Goal: Task Accomplishment & Management: Manage account settings

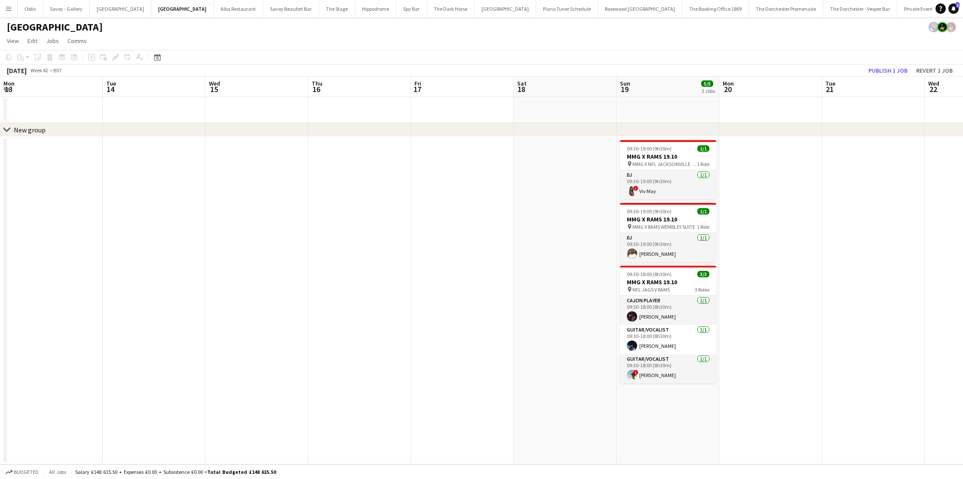
scroll to position [0, 228]
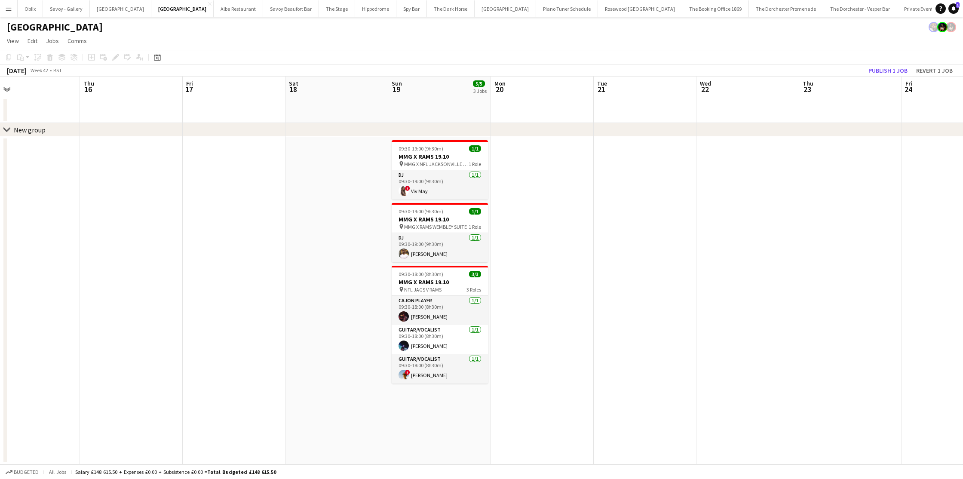
click at [15, 14] on button "Menu" at bounding box center [8, 8] width 17 height 17
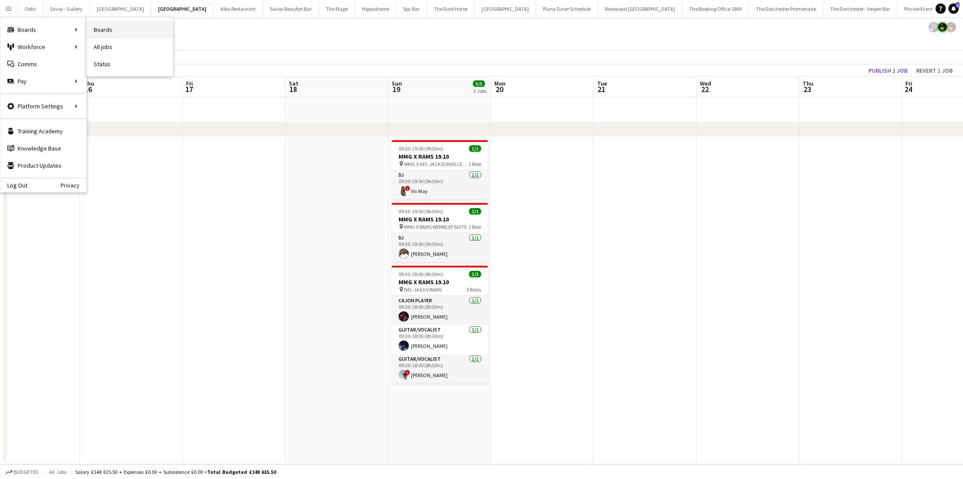
click at [154, 32] on link "Boards" at bounding box center [130, 29] width 86 height 17
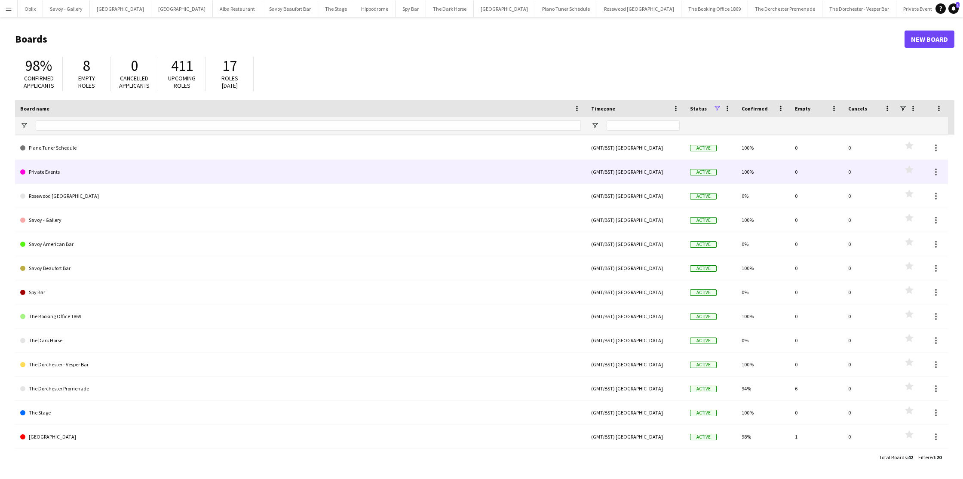
scroll to position [167, 0]
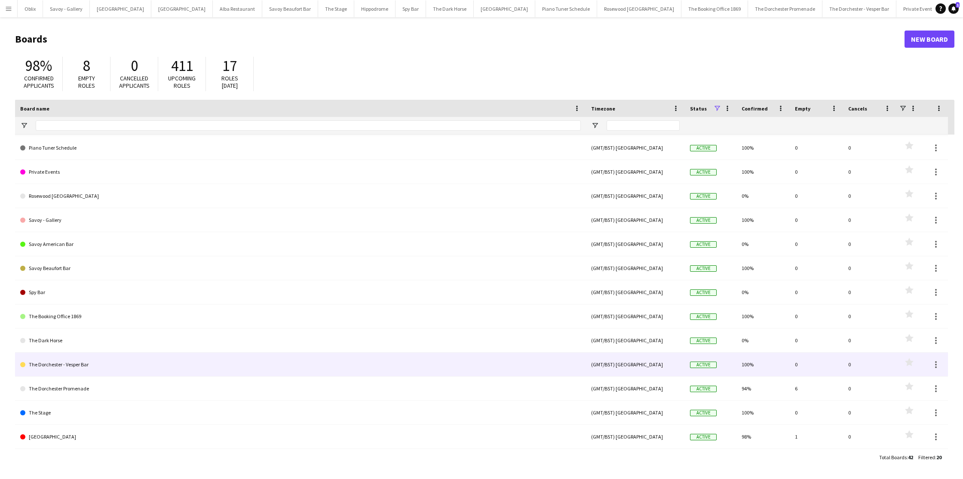
click at [90, 367] on link "The Dorchester - Vesper Bar" at bounding box center [300, 364] width 560 height 24
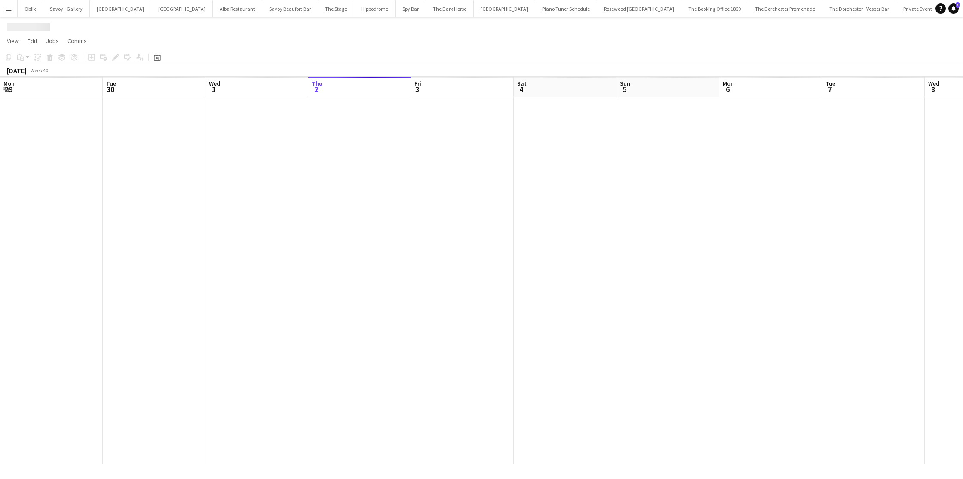
scroll to position [0, 205]
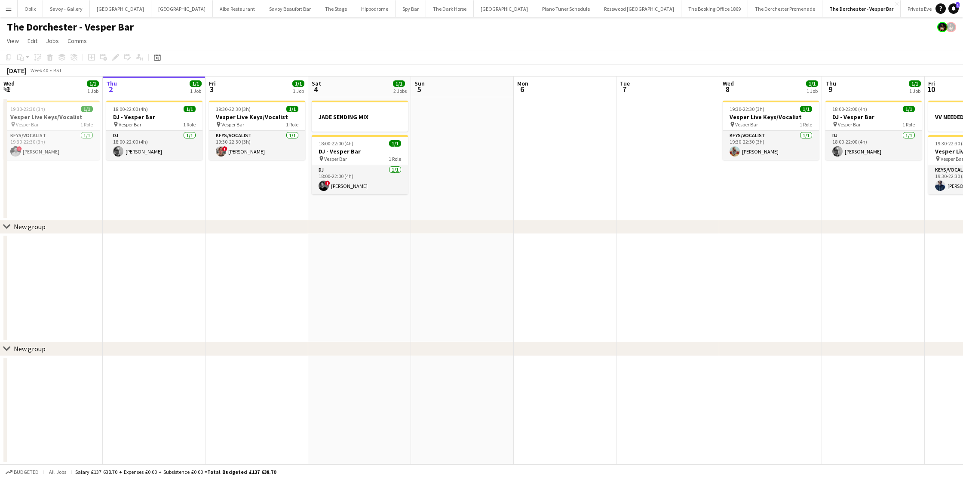
click at [6, 5] on button "Menu" at bounding box center [8, 8] width 17 height 17
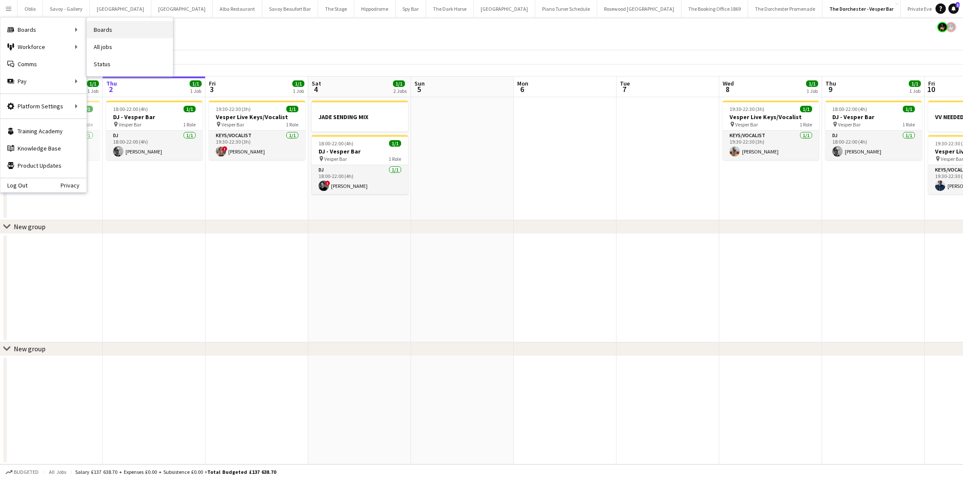
click at [125, 37] on link "Boards" at bounding box center [130, 29] width 86 height 17
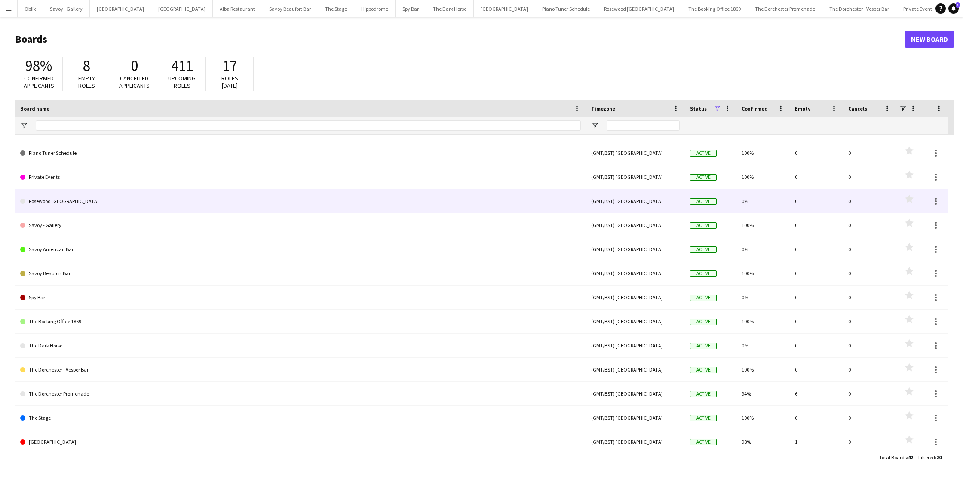
scroll to position [162, 0]
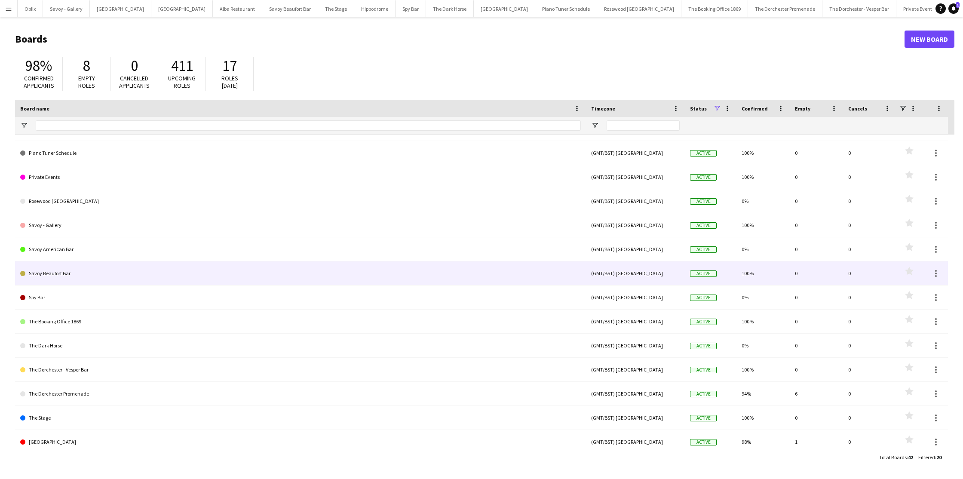
click at [112, 265] on link "Savoy Beaufort Bar" at bounding box center [300, 273] width 560 height 24
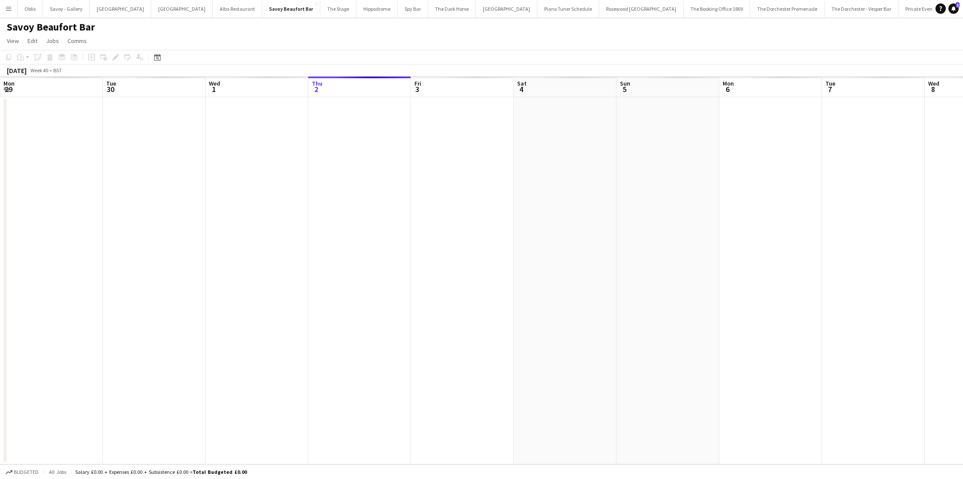
scroll to position [0, 205]
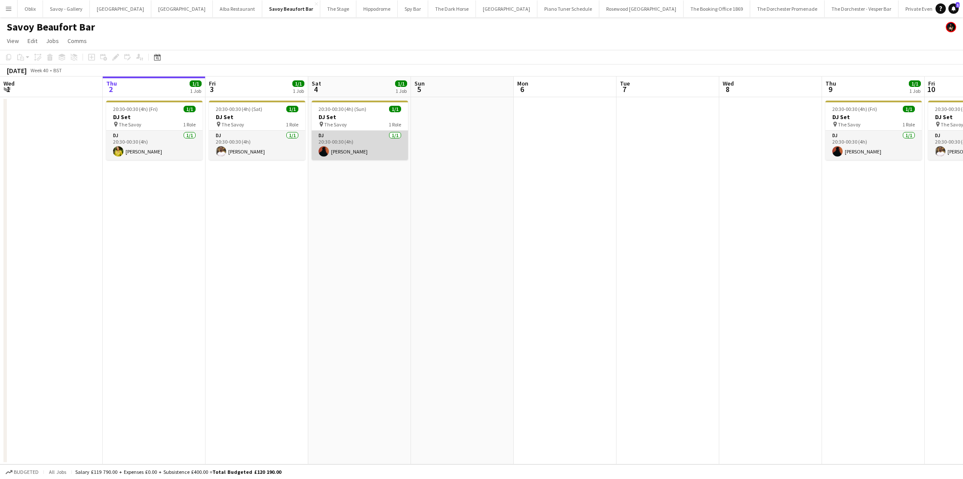
click at [367, 153] on app-card-role "DJ 1/1 20:30-00:30 (4h) Frazer Robinson" at bounding box center [360, 145] width 96 height 29
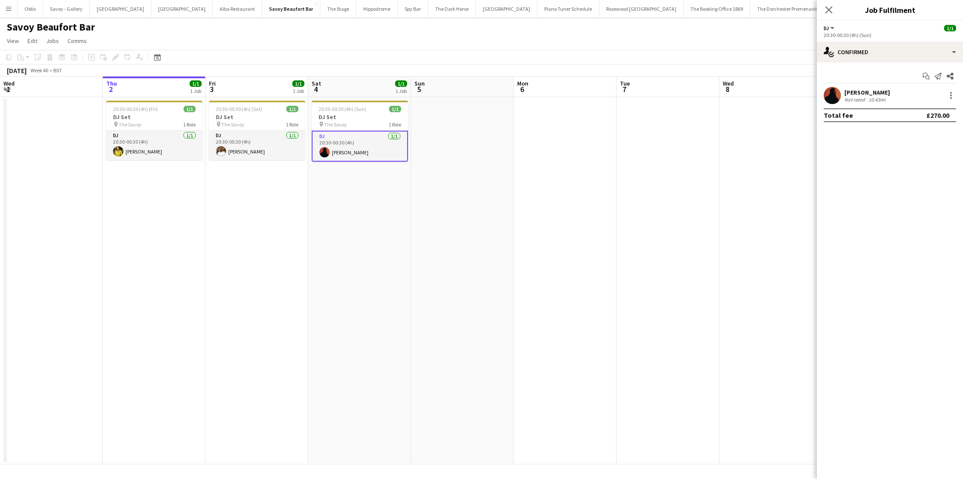
click at [837, 96] on app-user-avatar at bounding box center [831, 95] width 17 height 17
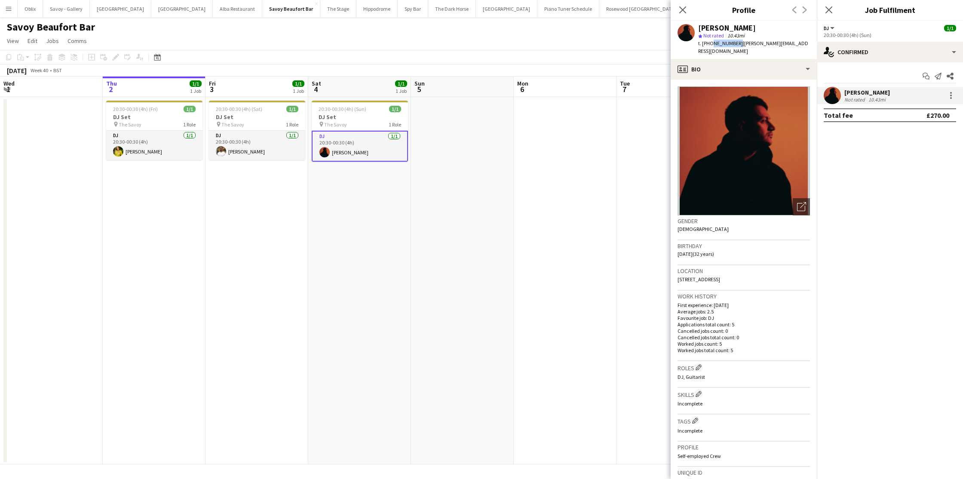
drag, startPoint x: 734, startPoint y: 43, endPoint x: 710, endPoint y: 43, distance: 24.1
click at [710, 43] on span "t. +447979481783" at bounding box center [720, 43] width 45 height 6
copy span "7979481783"
click at [4, 8] on button "Menu" at bounding box center [8, 8] width 17 height 17
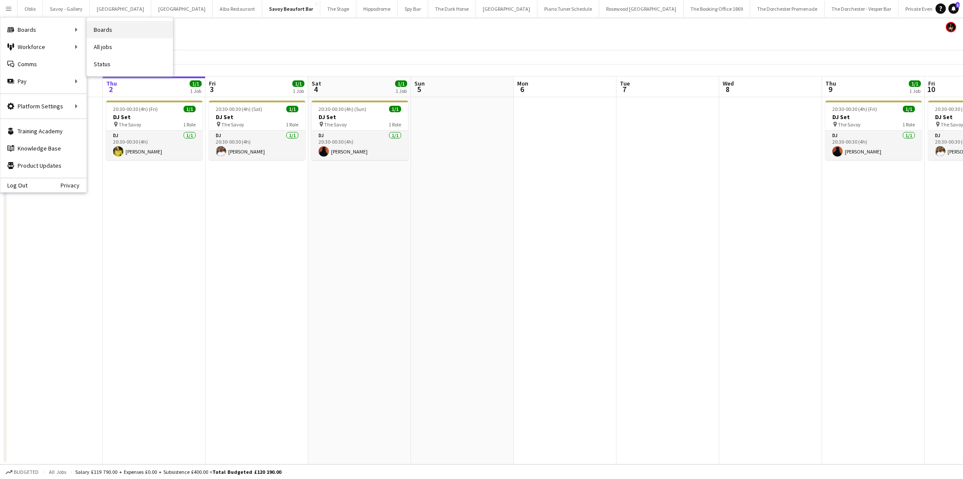
click at [163, 37] on link "Boards" at bounding box center [130, 29] width 86 height 17
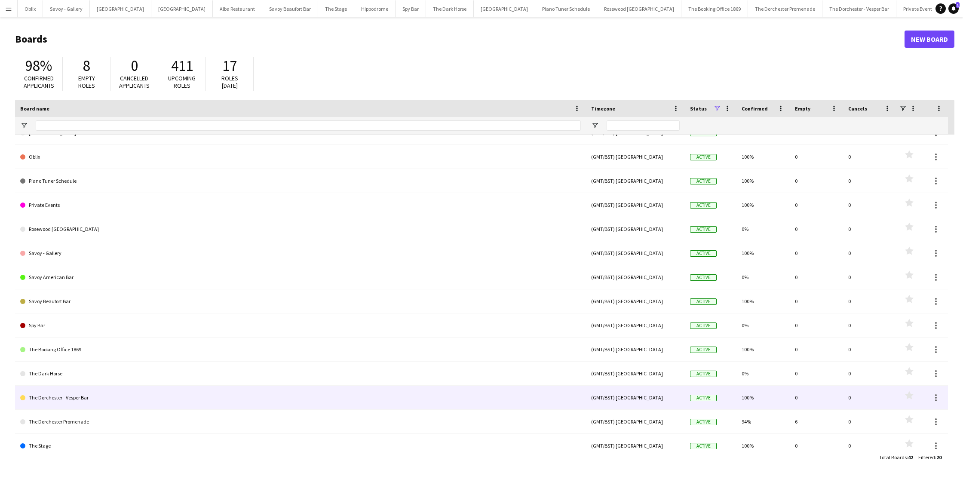
scroll to position [135, 0]
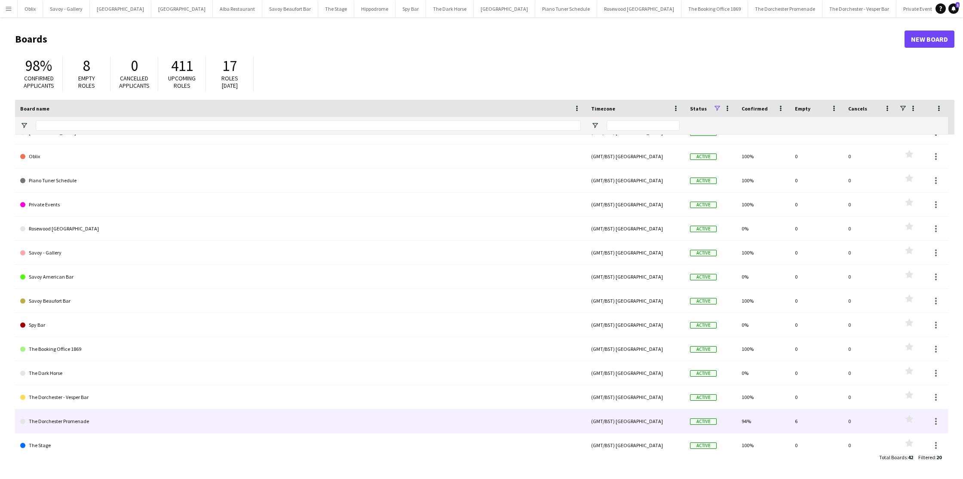
click at [87, 414] on link "The Dorchester Promenade" at bounding box center [300, 421] width 560 height 24
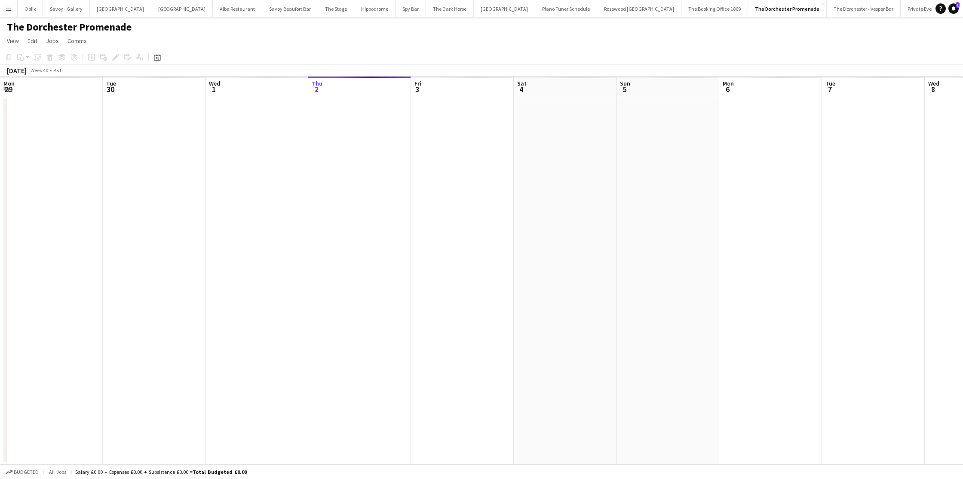
scroll to position [0, 205]
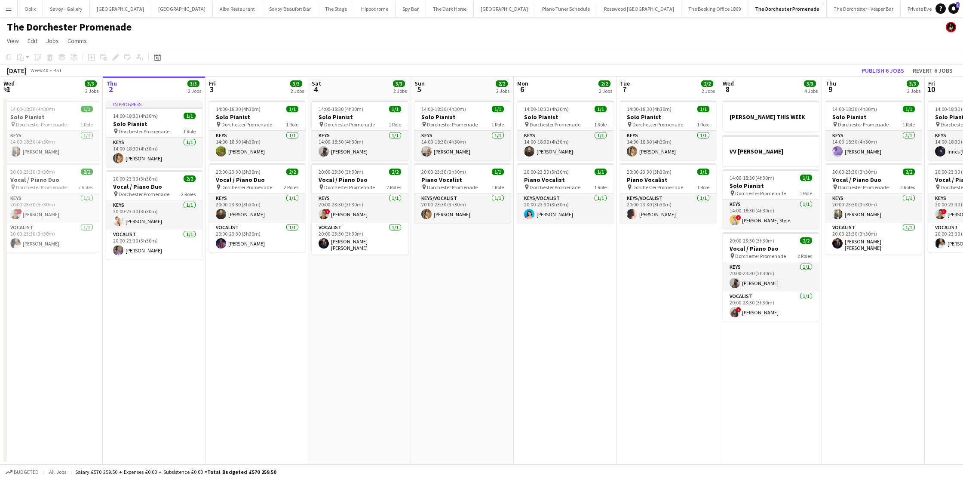
click at [9, 9] on app-icon "Menu" at bounding box center [8, 8] width 7 height 7
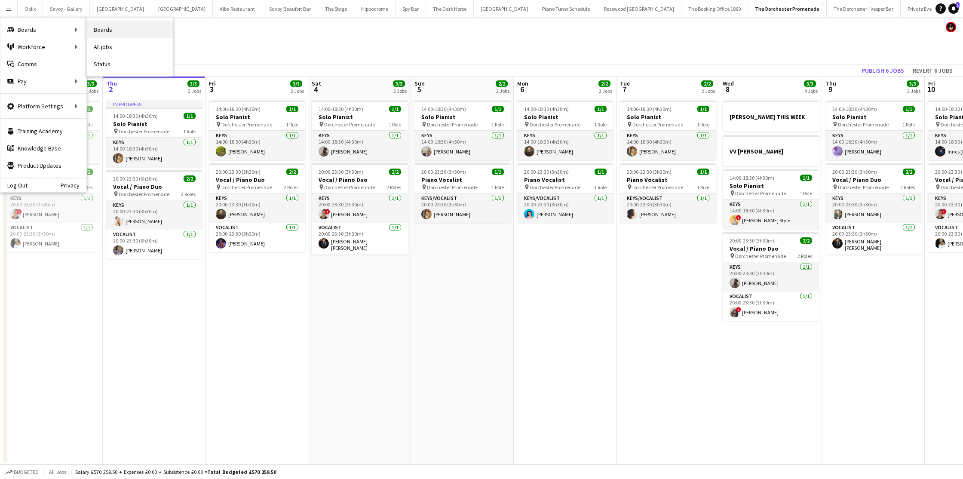
click at [110, 29] on link "Boards" at bounding box center [130, 29] width 86 height 17
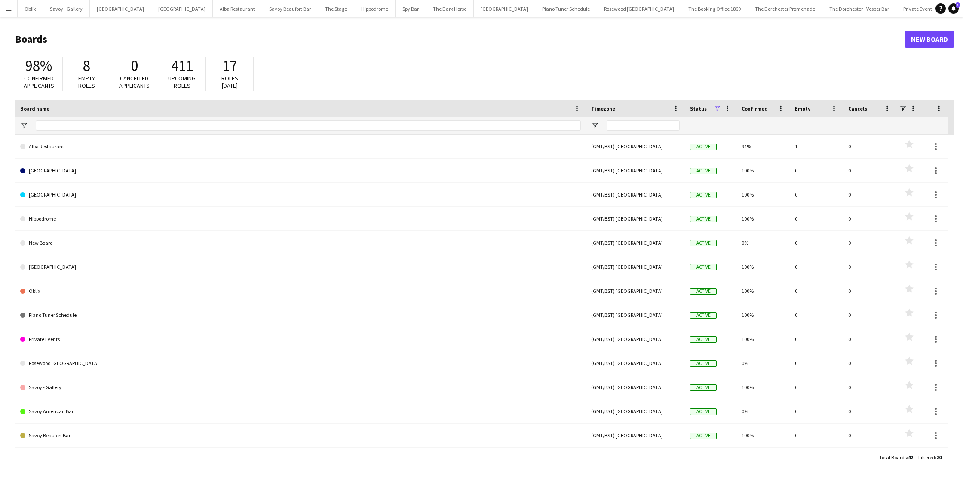
click at [9, 9] on app-icon "Menu" at bounding box center [8, 8] width 7 height 7
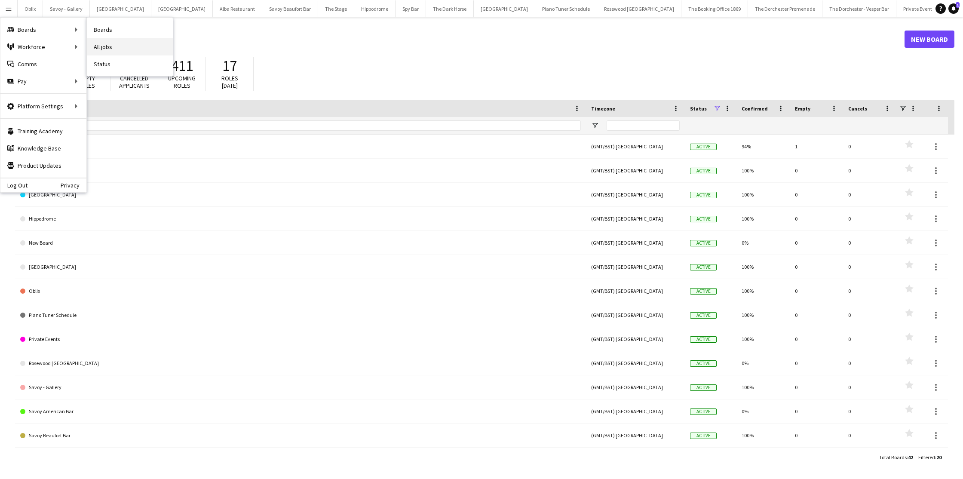
click at [101, 47] on link "All jobs" at bounding box center [130, 46] width 86 height 17
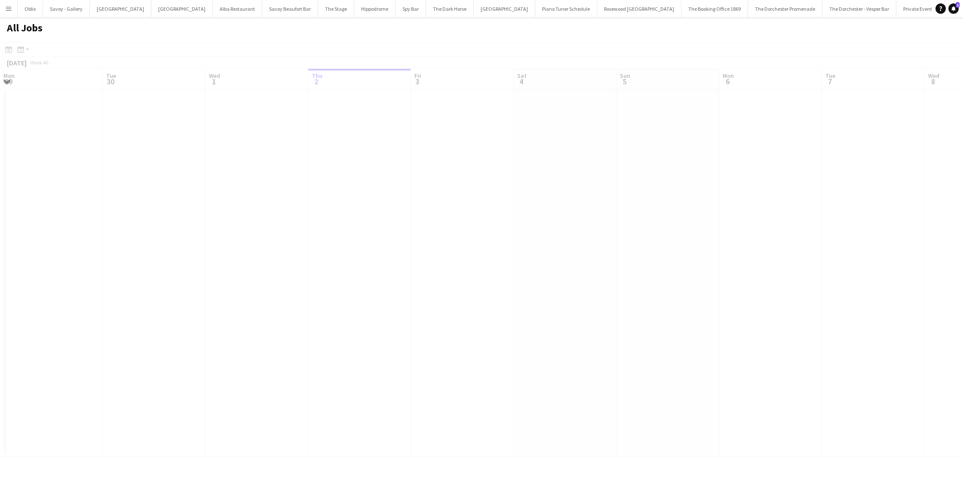
scroll to position [0, 205]
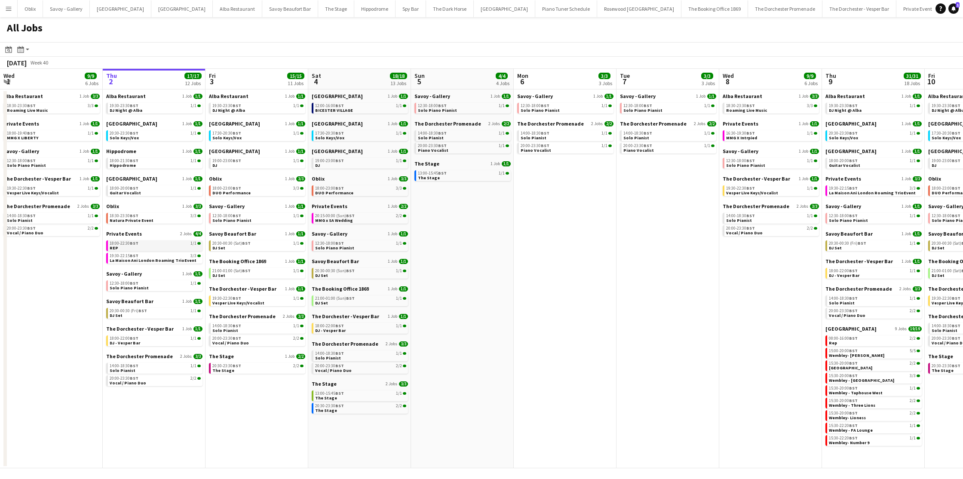
click at [154, 248] on link "18:00-22:30 BST 1/1 REP" at bounding box center [155, 245] width 91 height 10
click at [160, 221] on link "18:30-23:30 BST 3/3 Natura Private Event" at bounding box center [154, 218] width 91 height 10
click at [244, 165] on link "19:00-23:00 BST 1/1 DJ" at bounding box center [257, 163] width 91 height 10
click at [153, 222] on link "18:30-23:30 BST 3/3 Natura Private Event" at bounding box center [154, 218] width 91 height 10
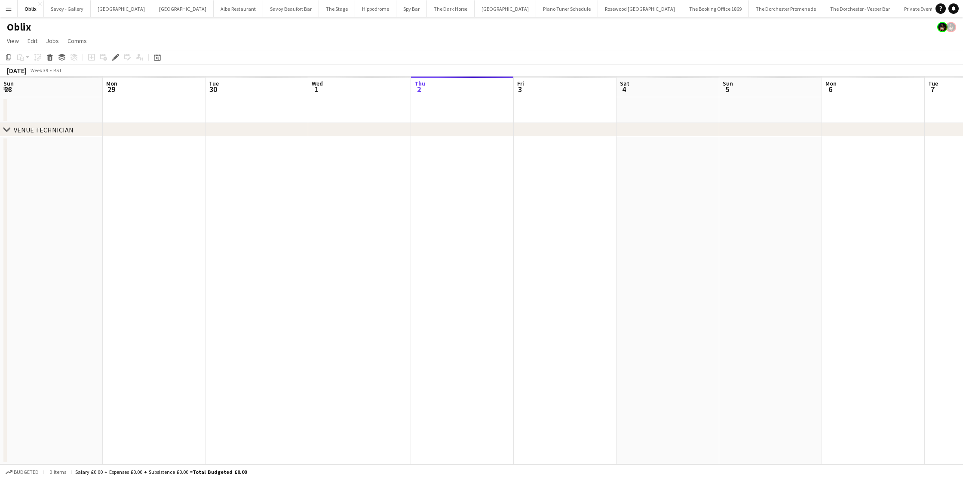
scroll to position [0, 296]
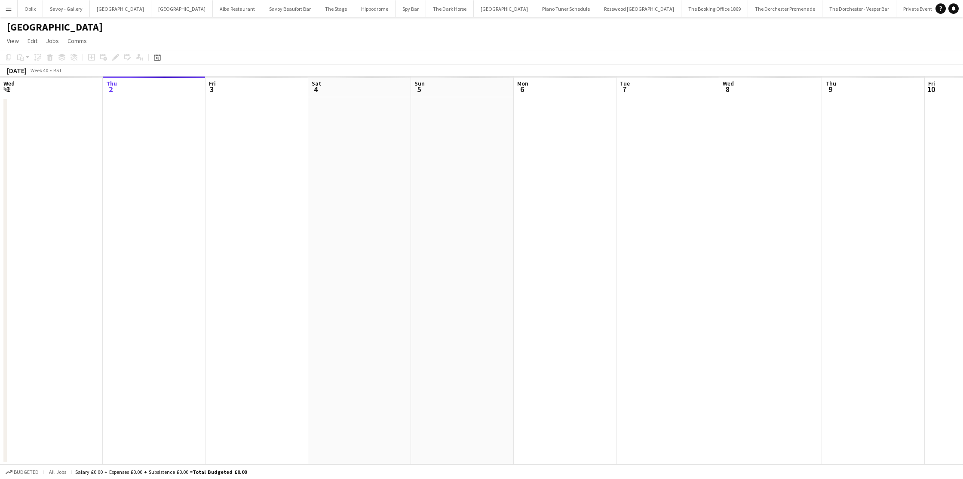
scroll to position [0, 296]
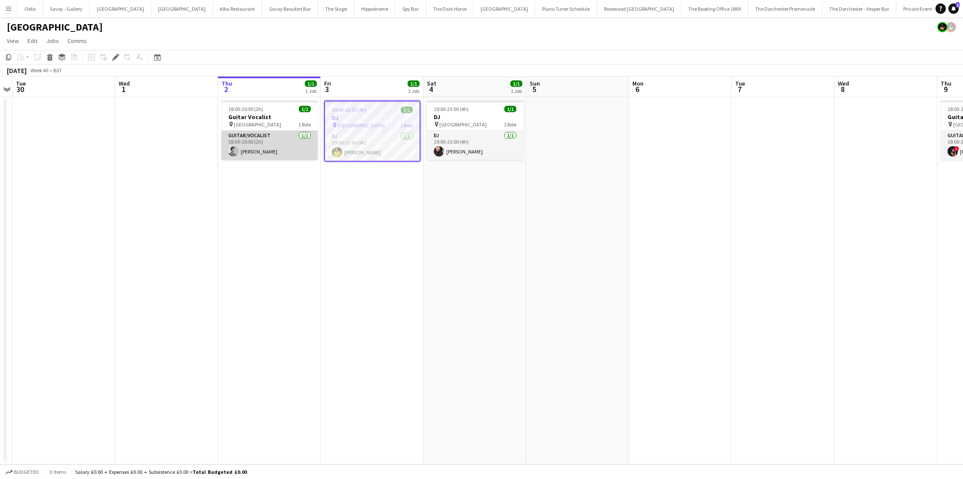
click at [281, 151] on app-card-role "Guitar/Vocalist 1/1 18:00-20:00 (2h) Nathan Lambert" at bounding box center [269, 145] width 96 height 29
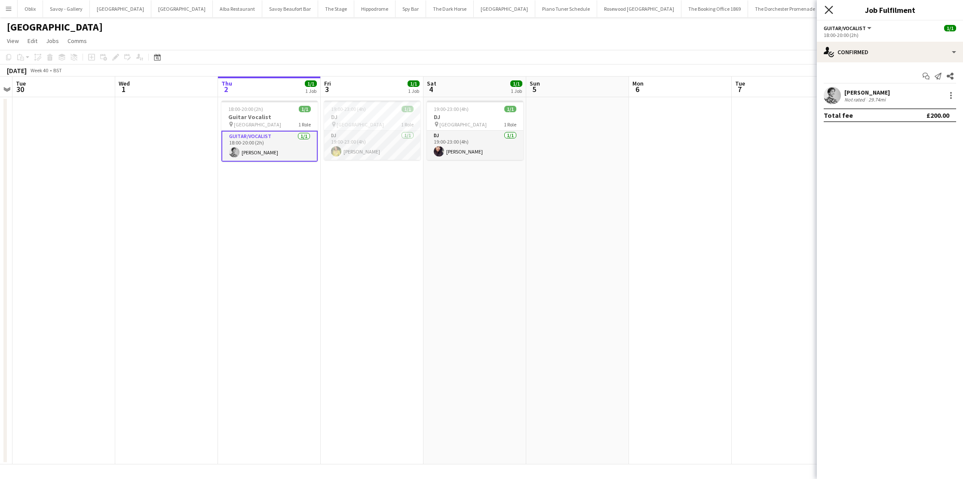
click at [828, 7] on icon "Close pop-in" at bounding box center [828, 10] width 8 height 8
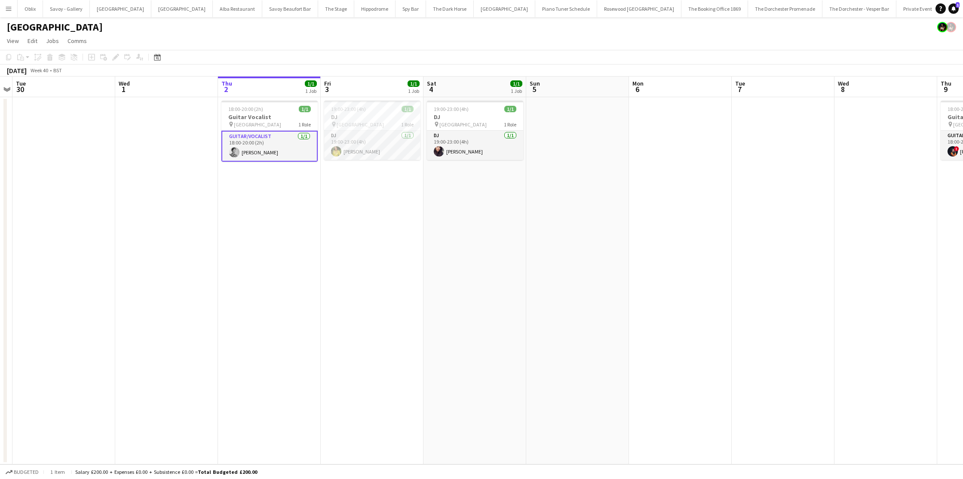
click at [9, 12] on button "Menu" at bounding box center [8, 8] width 17 height 17
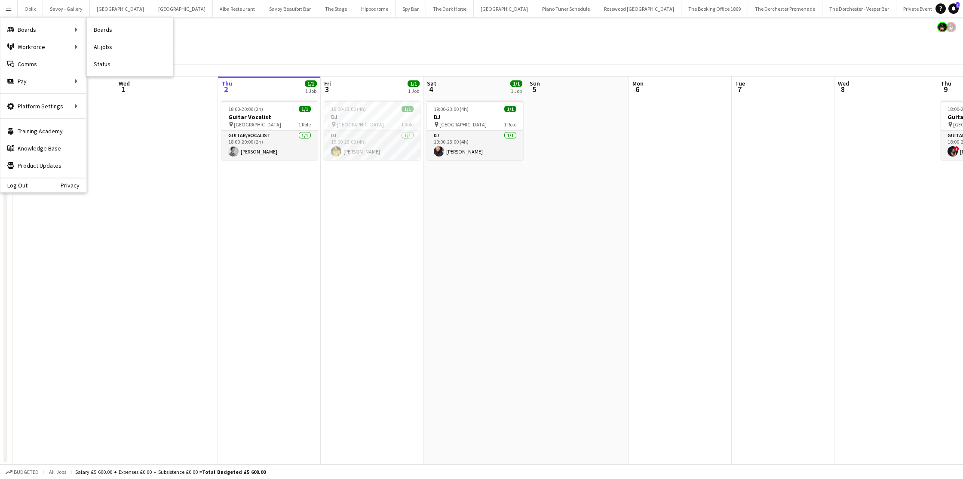
drag, startPoint x: 28, startPoint y: 25, endPoint x: 148, endPoint y: 27, distance: 119.5
click at [28, 25] on div "Boards Boards" at bounding box center [43, 29] width 86 height 17
click at [109, 27] on link "Boards" at bounding box center [130, 29] width 86 height 17
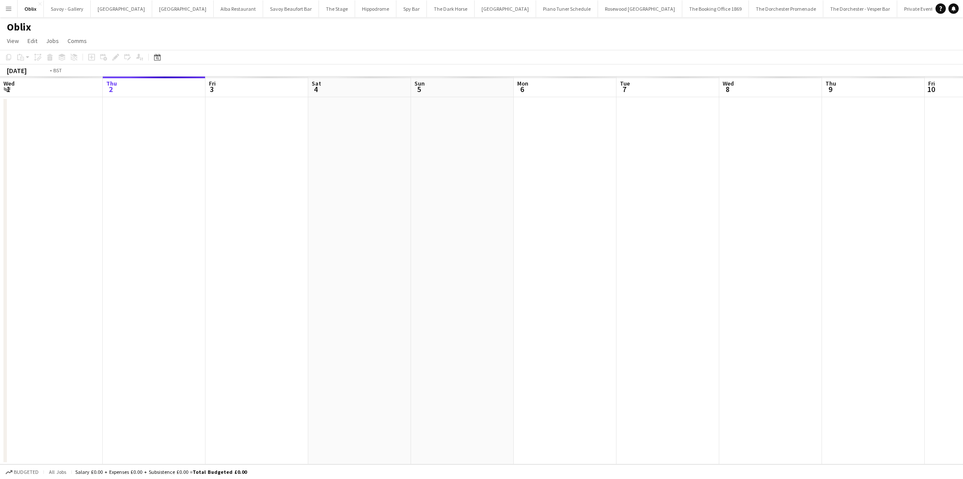
scroll to position [0, 296]
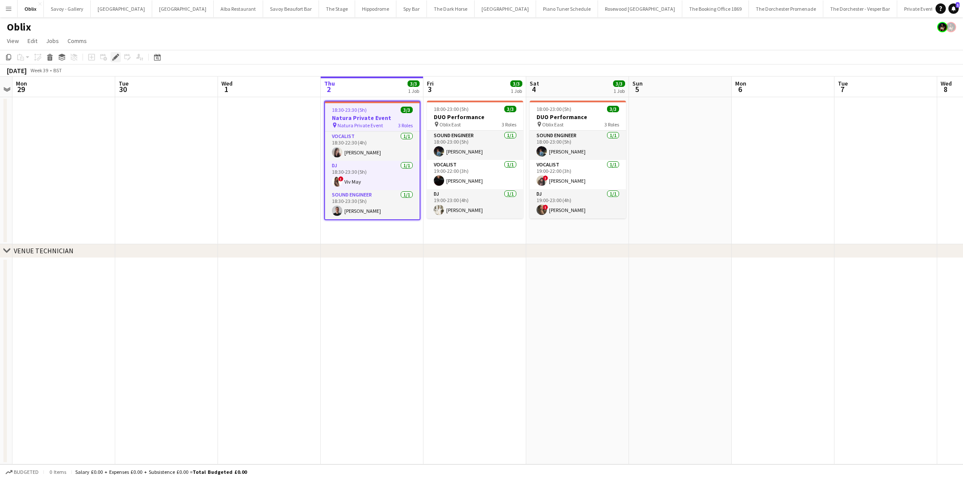
click at [116, 58] on icon "Edit" at bounding box center [115, 57] width 7 height 7
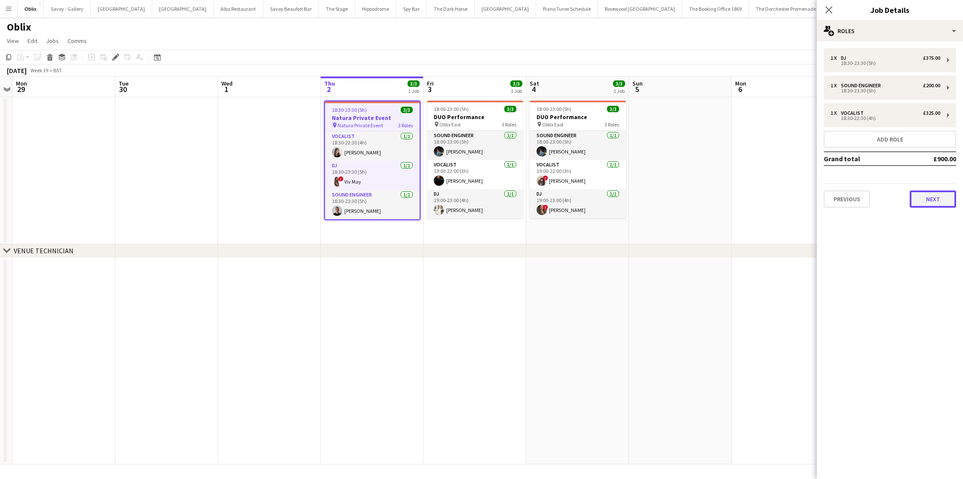
click at [918, 195] on button "Next" at bounding box center [932, 198] width 46 height 17
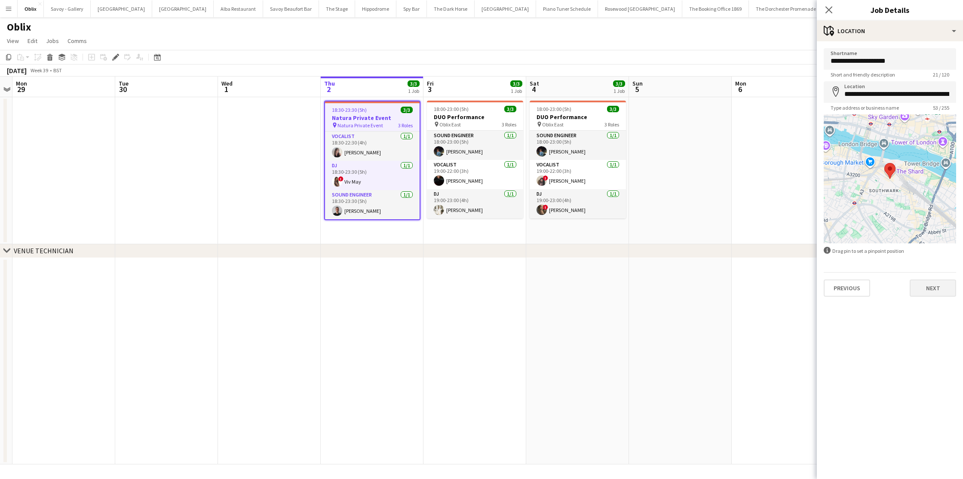
drag, startPoint x: 923, startPoint y: 278, endPoint x: 923, endPoint y: 284, distance: 6.0
click at [923, 278] on div "Previous Next" at bounding box center [889, 284] width 132 height 24
click at [923, 284] on button "Next" at bounding box center [932, 287] width 46 height 17
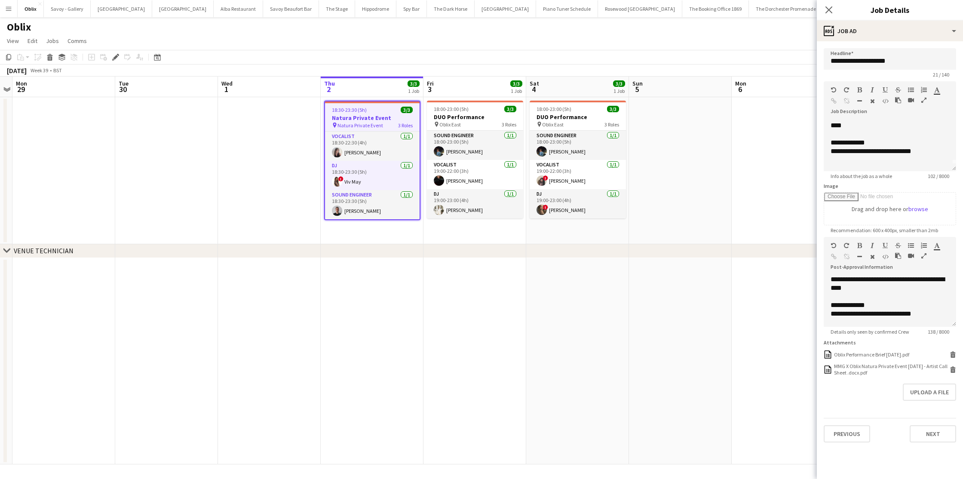
scroll to position [0, 0]
click at [831, 12] on icon at bounding box center [828, 10] width 8 height 8
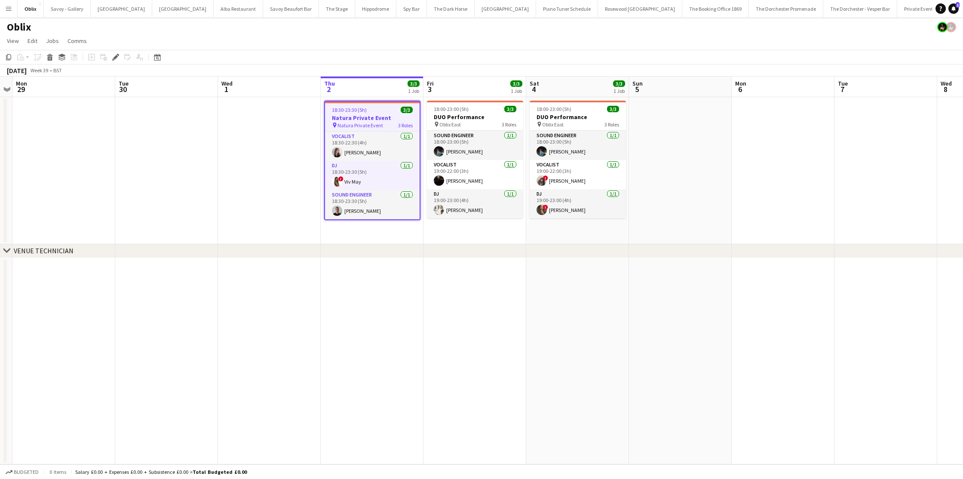
click at [15, 8] on button "Menu" at bounding box center [8, 8] width 17 height 17
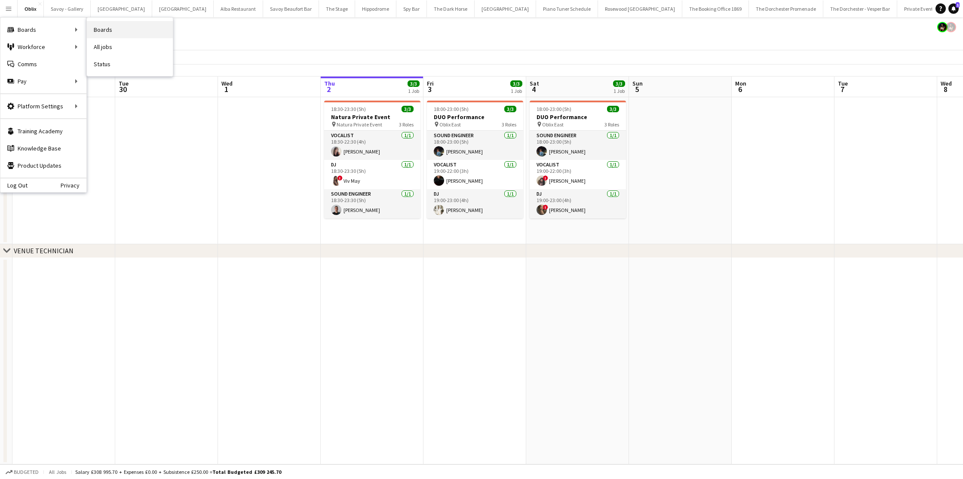
click at [92, 27] on link "Boards" at bounding box center [130, 29] width 86 height 17
